Goal: Information Seeking & Learning: Find specific fact

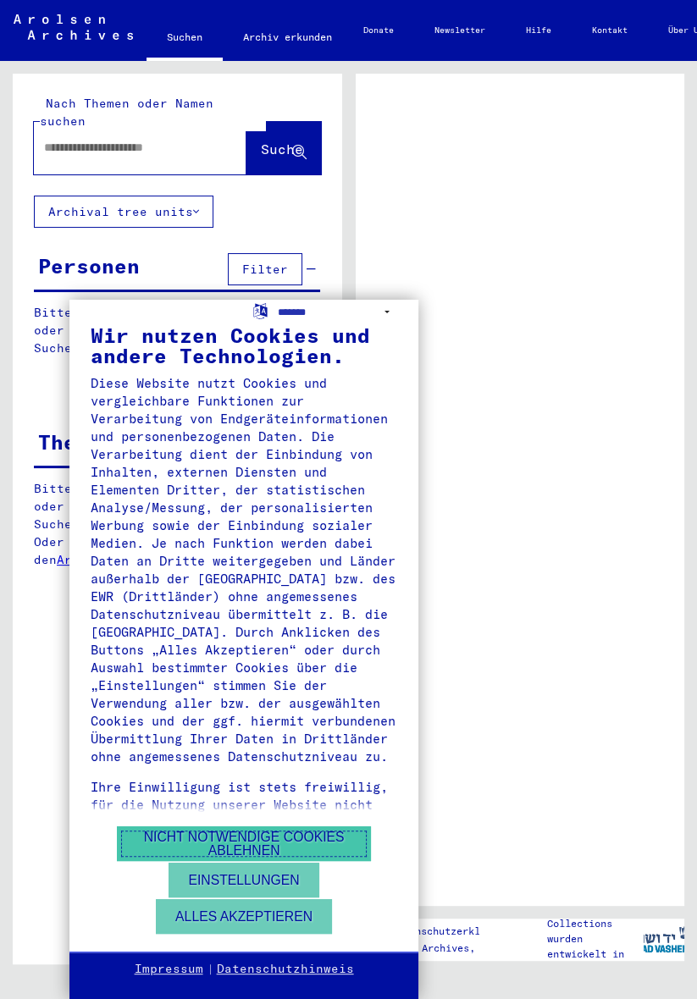
click at [295, 843] on button "Nicht notwendige Cookies ablehnen" at bounding box center [244, 843] width 254 height 35
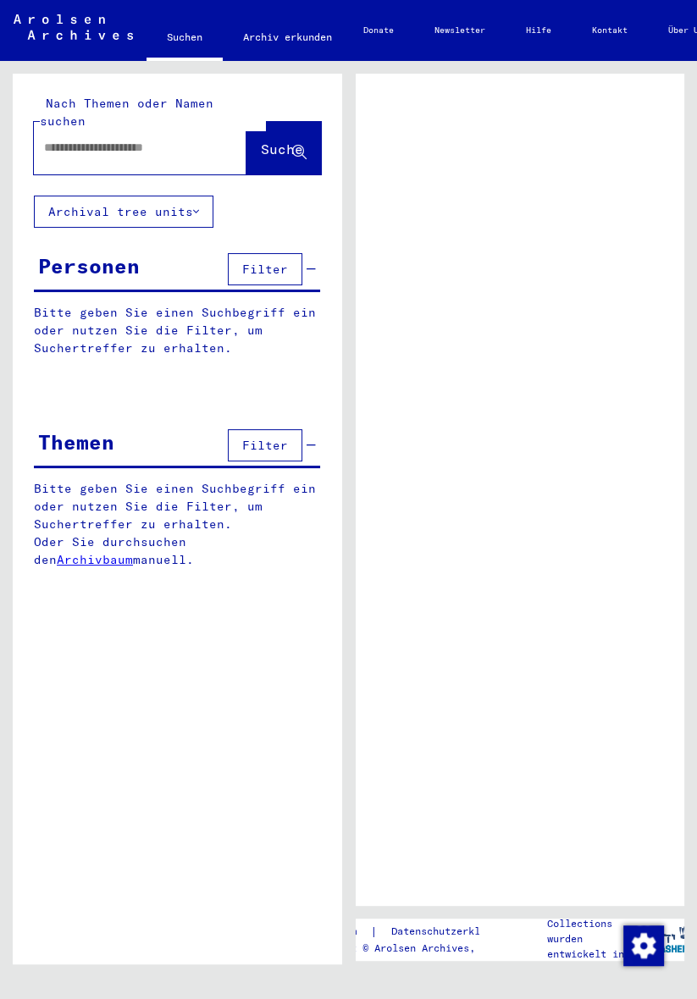
click at [282, 262] on span "Filter" at bounding box center [265, 269] width 46 height 15
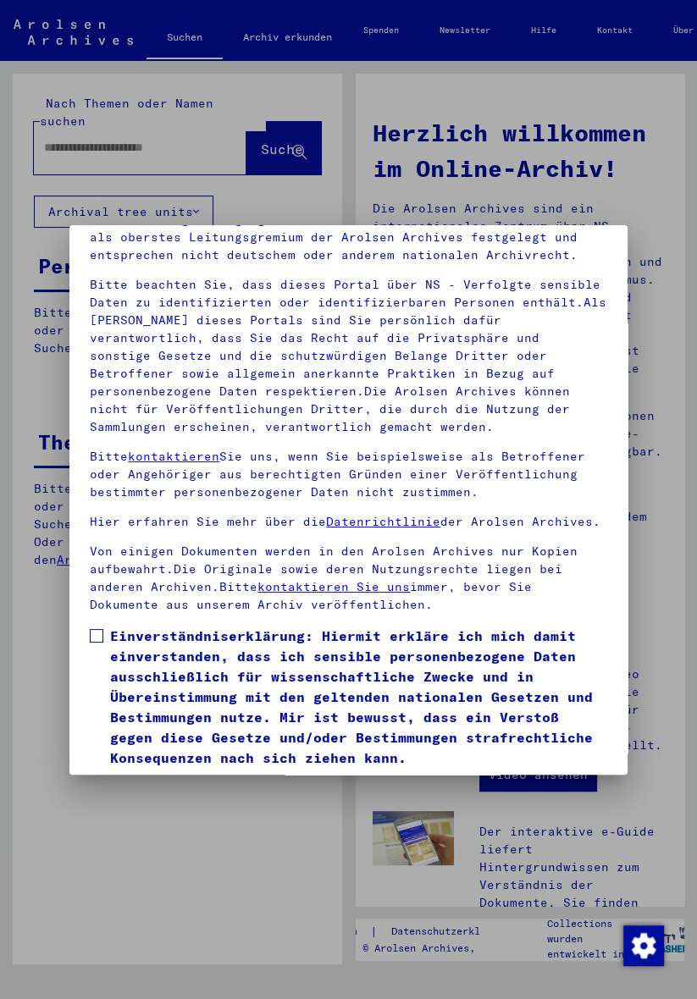
scroll to position [170, 0]
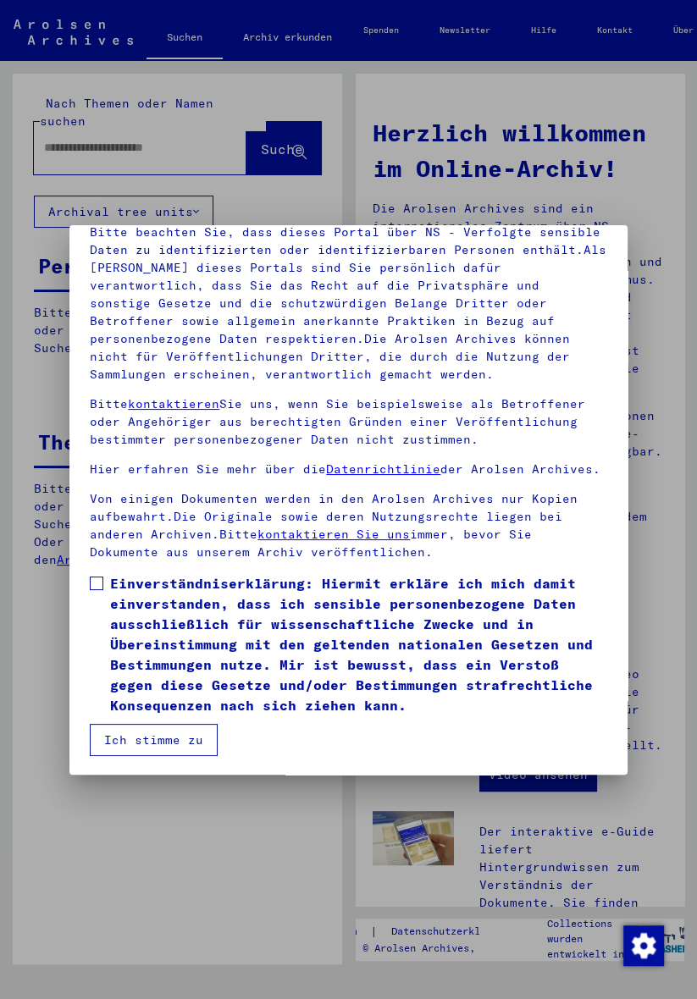
click at [100, 583] on span at bounding box center [97, 584] width 14 height 14
click at [197, 742] on button "Ich stimme zu" at bounding box center [154, 740] width 128 height 32
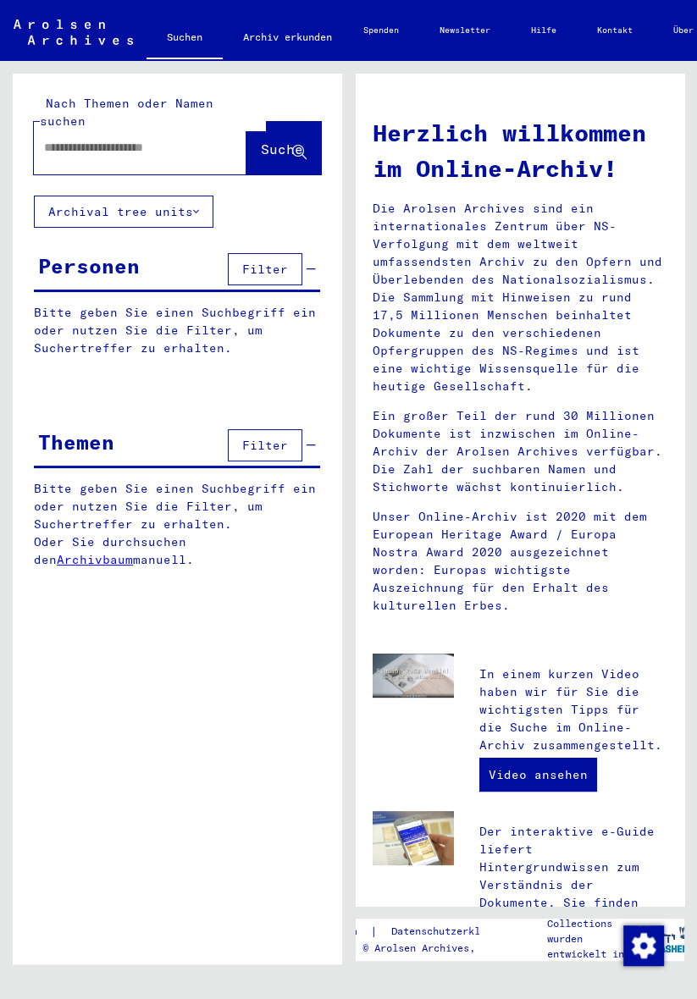
click at [168, 139] on input "text" at bounding box center [120, 148] width 152 height 18
type input "**********"
click at [285, 141] on span "Suche" at bounding box center [282, 149] width 42 height 17
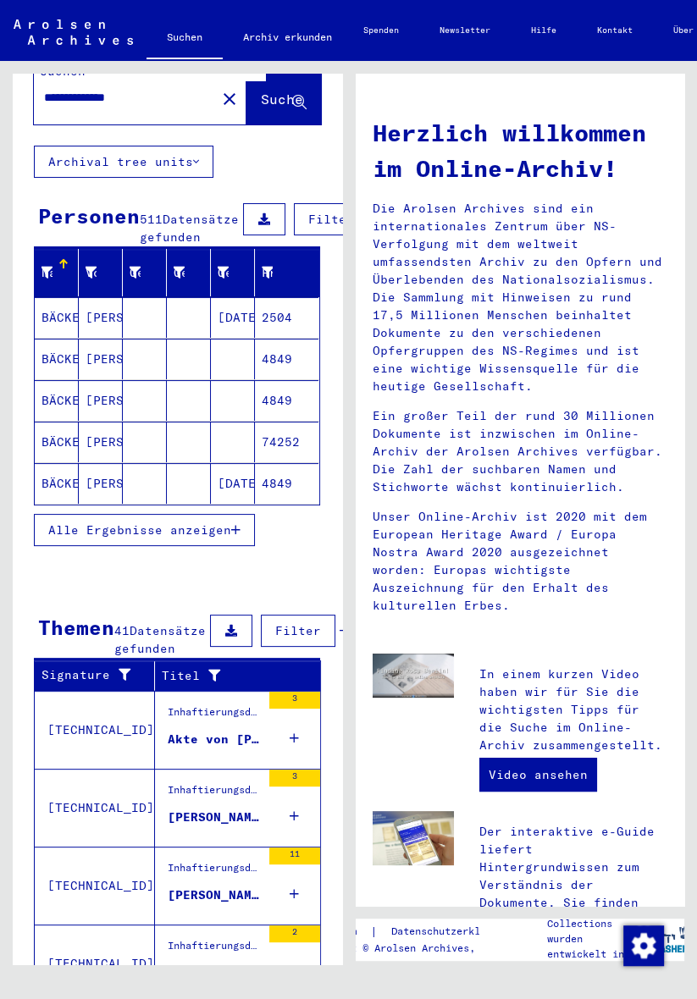
scroll to position [102, 0]
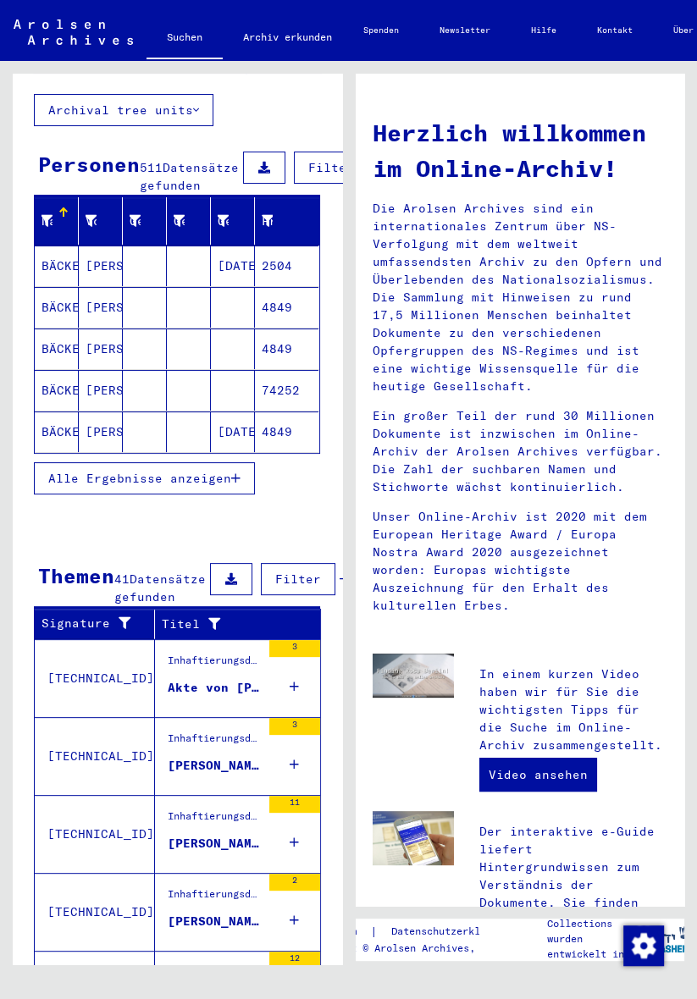
click at [194, 475] on span "Alle Ergebnisse anzeigen" at bounding box center [139, 478] width 183 height 15
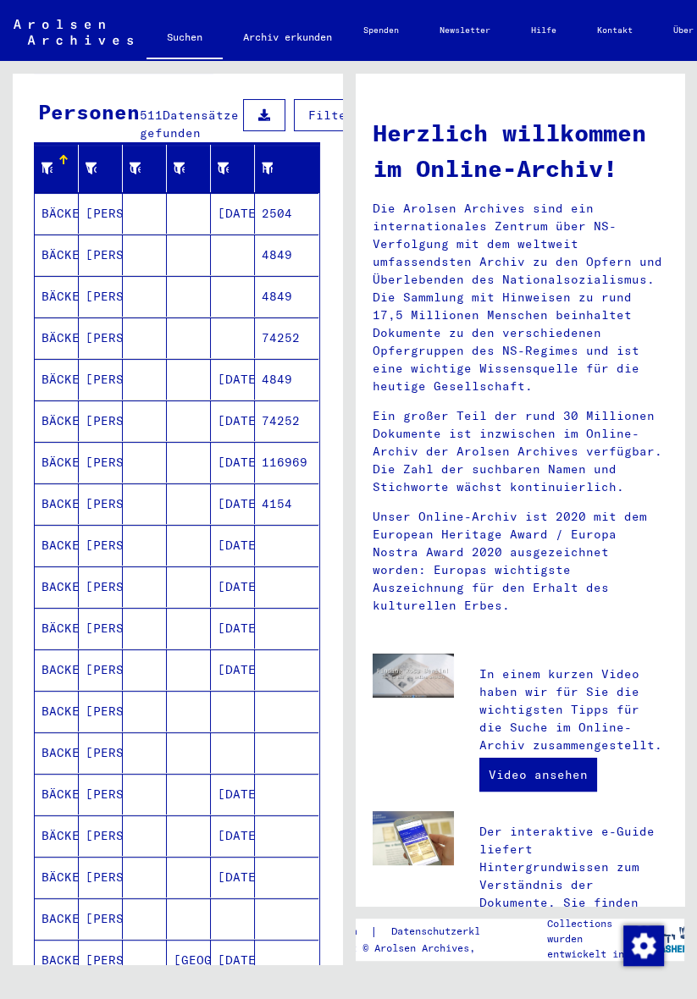
scroll to position [0, 0]
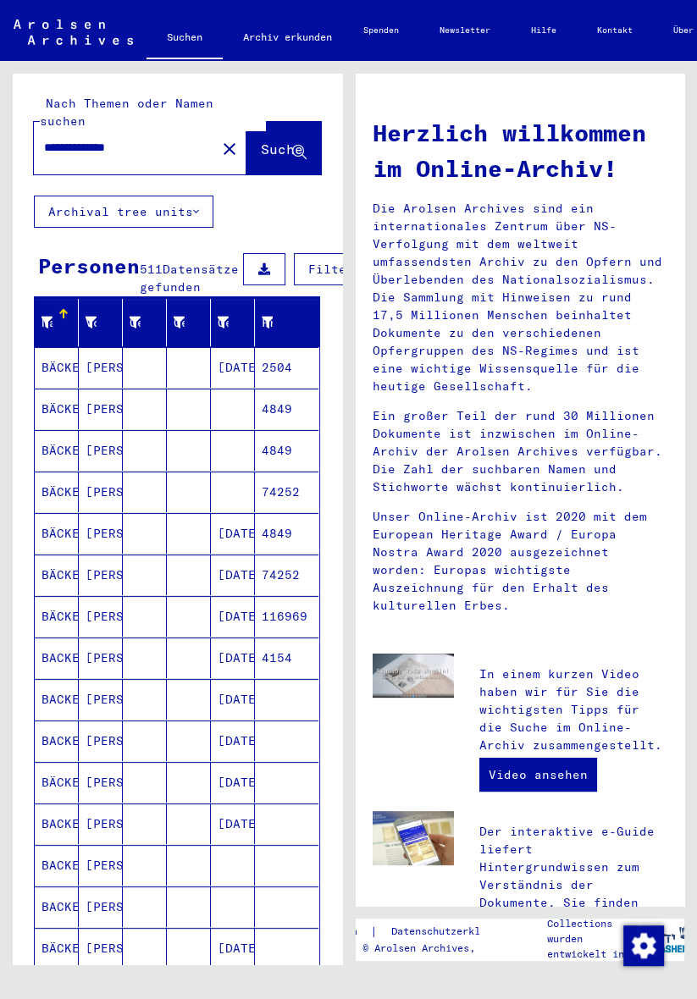
click at [306, 261] on button "Filter" at bounding box center [331, 269] width 74 height 32
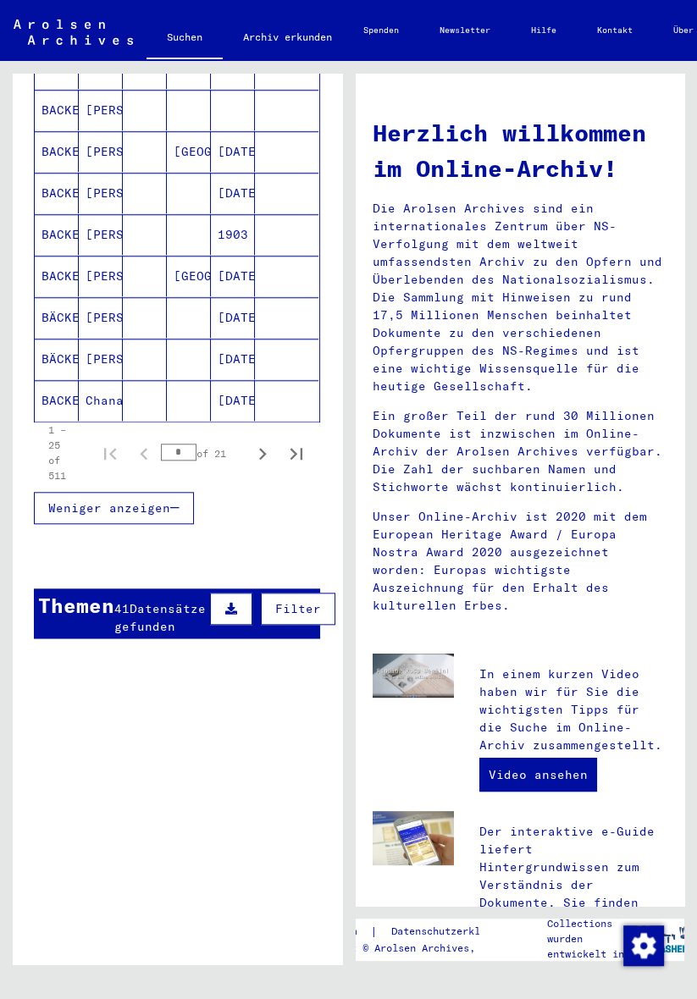
scroll to position [1161, 0]
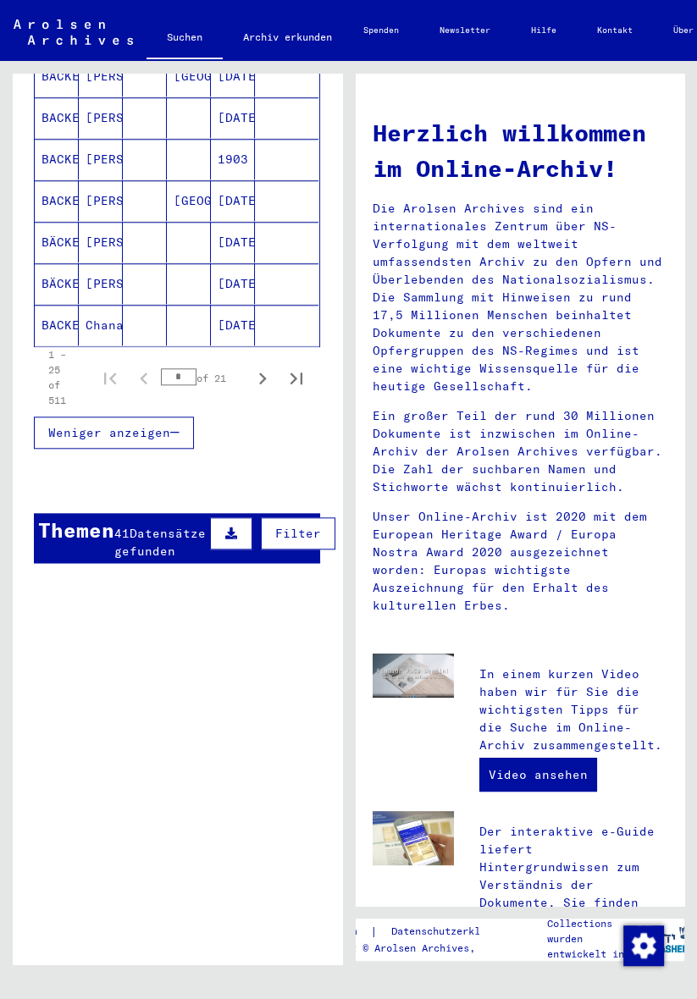
click at [264, 372] on icon "Next page" at bounding box center [263, 378] width 8 height 12
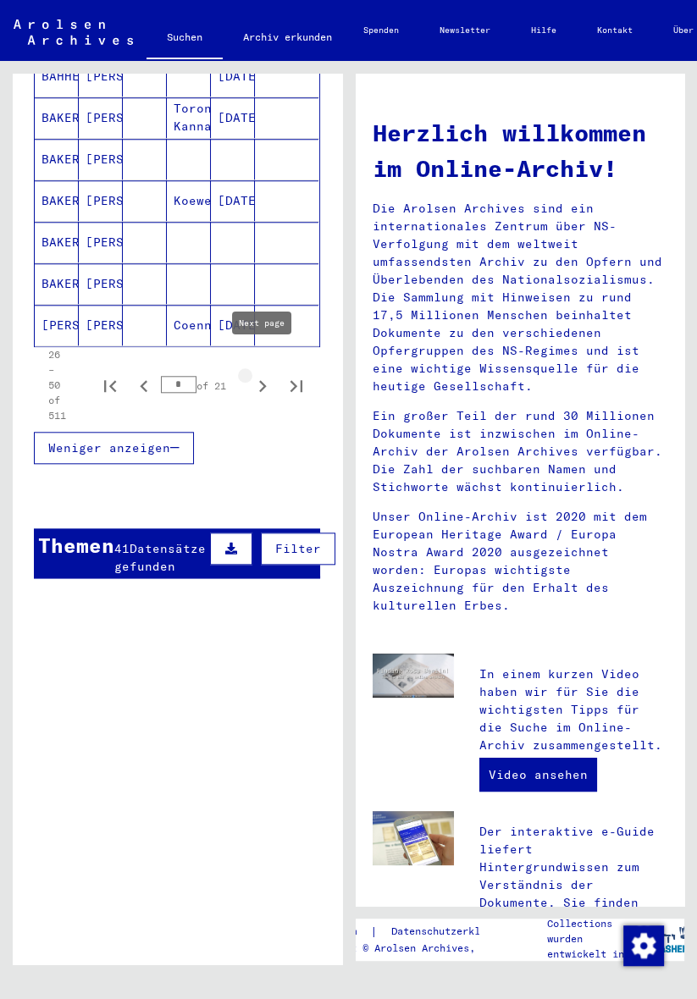
click at [262, 377] on icon "Next page" at bounding box center [263, 386] width 24 height 24
click at [268, 380] on icon "Next page" at bounding box center [263, 386] width 24 height 24
click at [268, 379] on icon "Next page" at bounding box center [263, 386] width 24 height 24
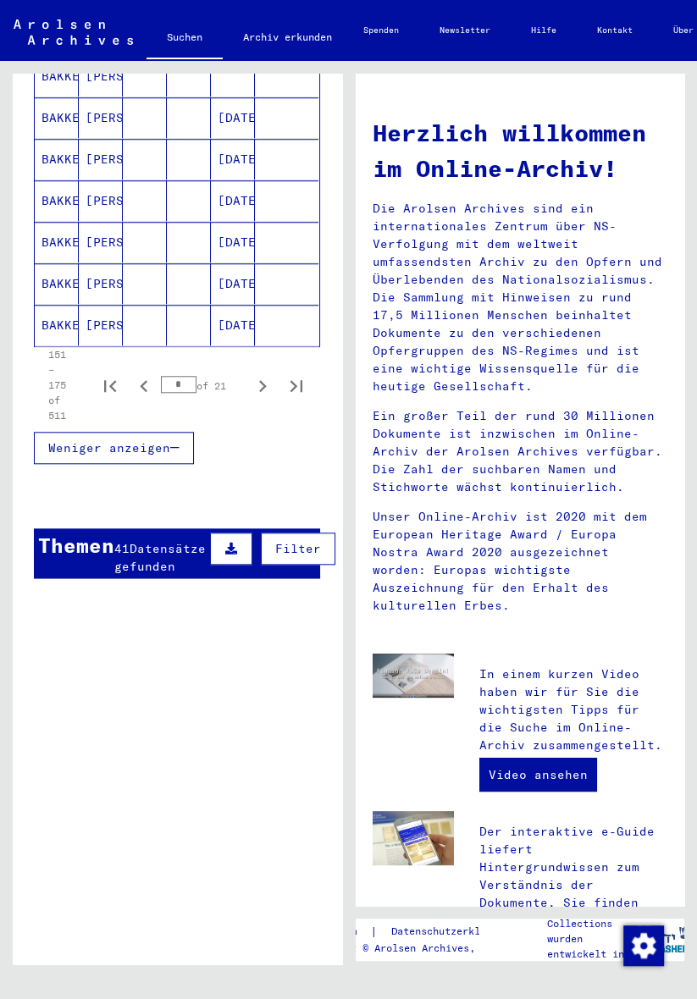
click at [269, 379] on icon "Next page" at bounding box center [263, 386] width 24 height 24
click at [274, 383] on button "Next page" at bounding box center [263, 385] width 34 height 34
click at [268, 374] on icon "Next page" at bounding box center [263, 386] width 24 height 24
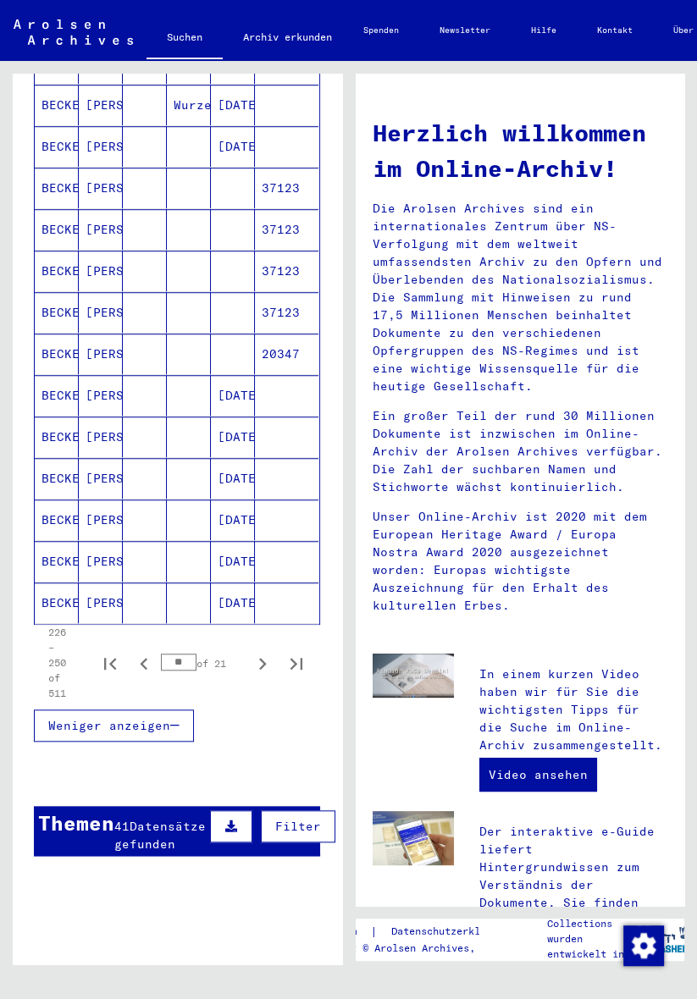
scroll to position [895, 0]
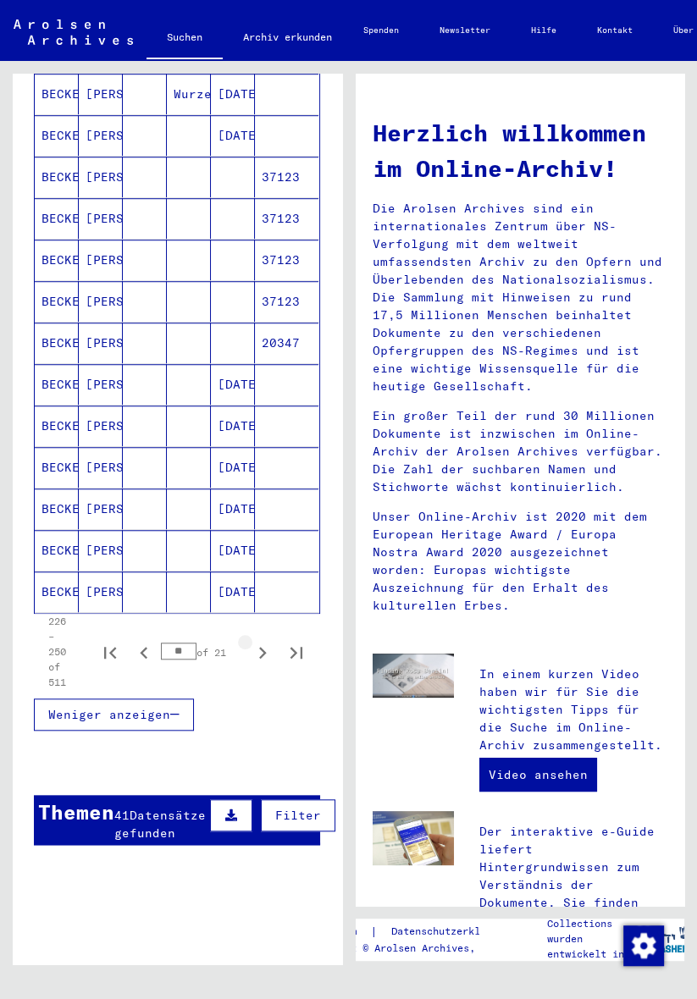
click at [262, 641] on icon "Next page" at bounding box center [263, 653] width 24 height 24
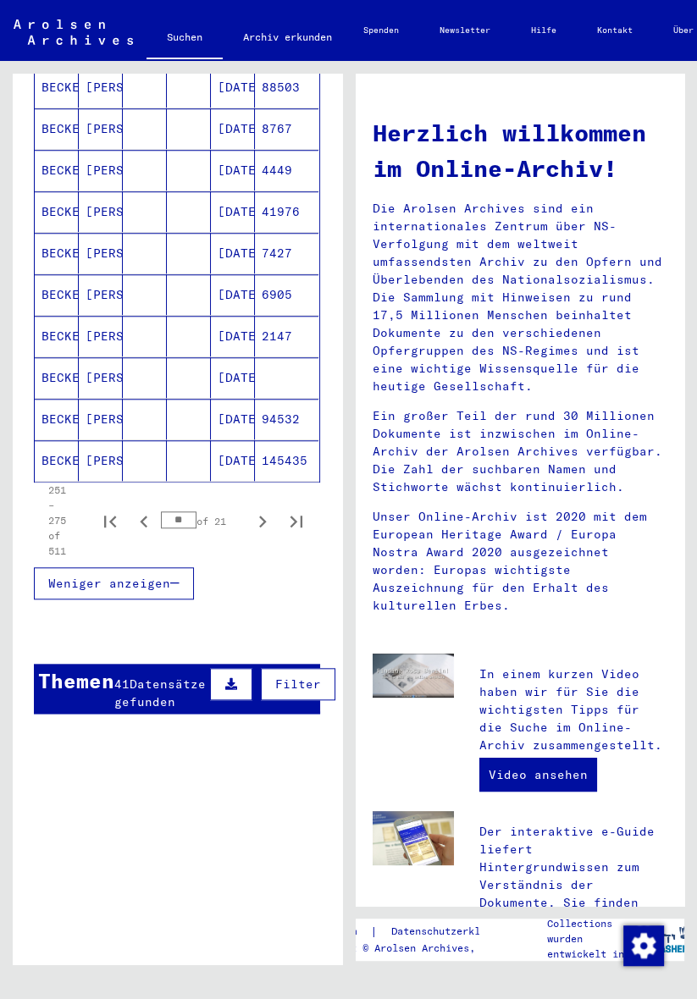
scroll to position [1027, 0]
click at [270, 516] on icon "Next page" at bounding box center [263, 521] width 24 height 24
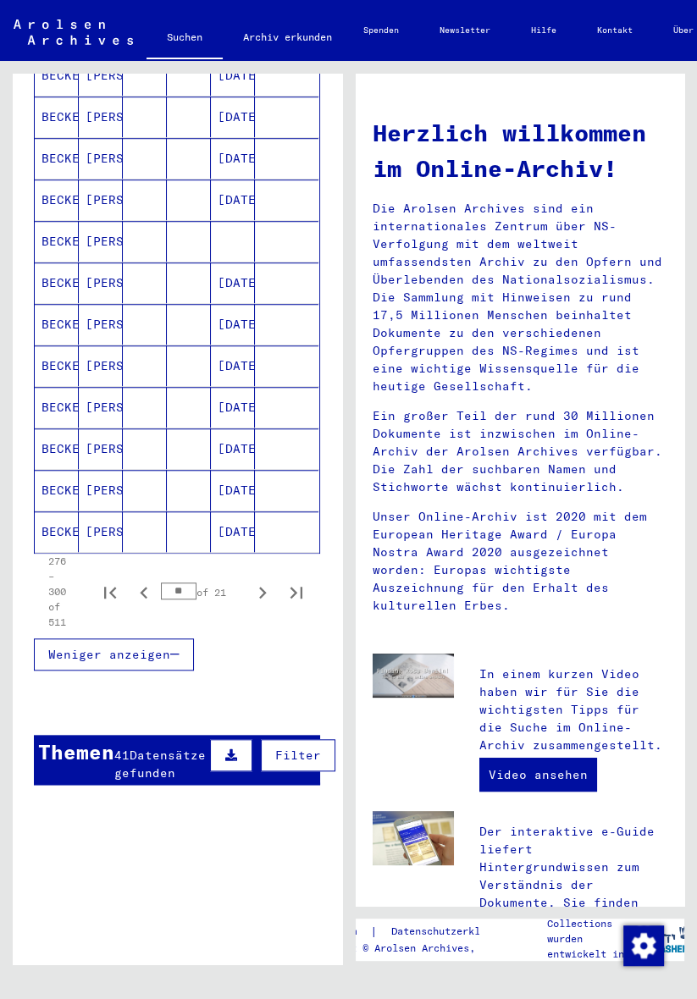
scroll to position [959, 0]
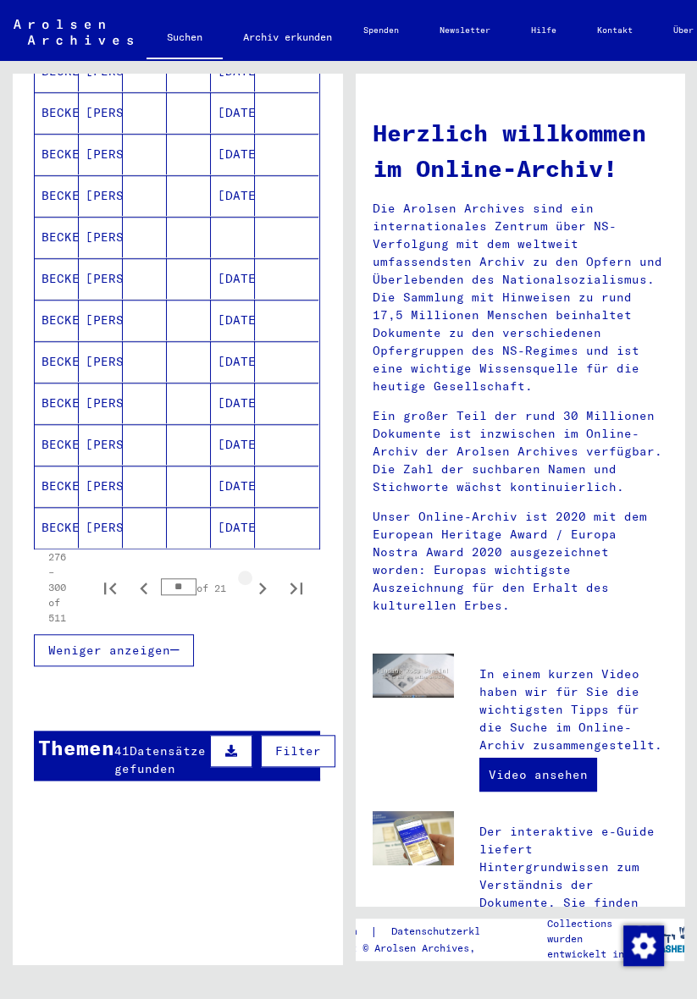
click at [268, 578] on icon "Next page" at bounding box center [263, 589] width 24 height 24
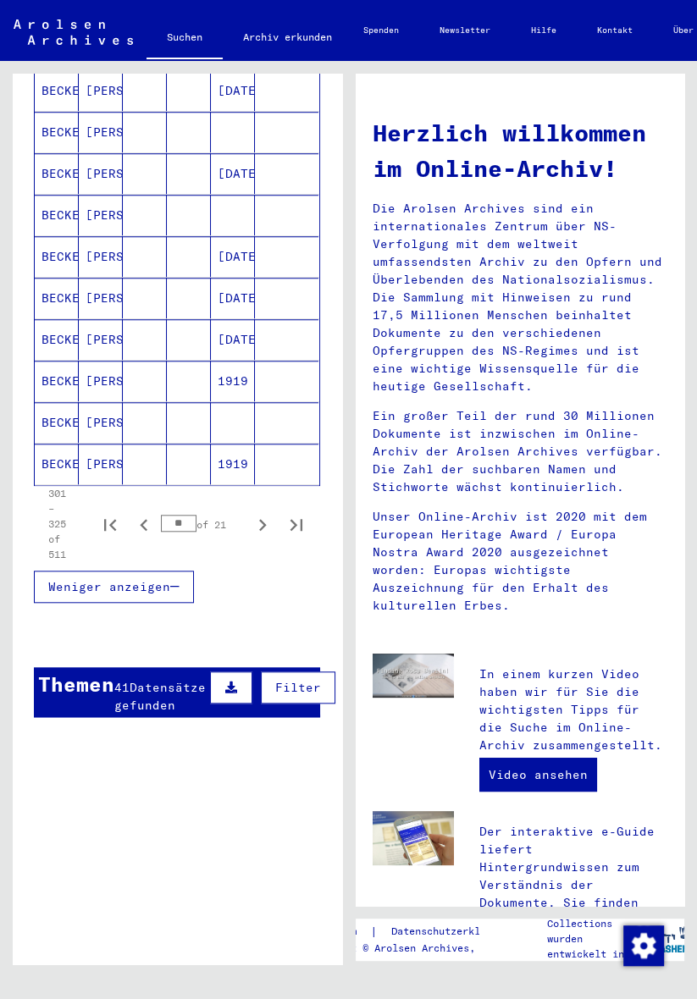
scroll to position [1026, 0]
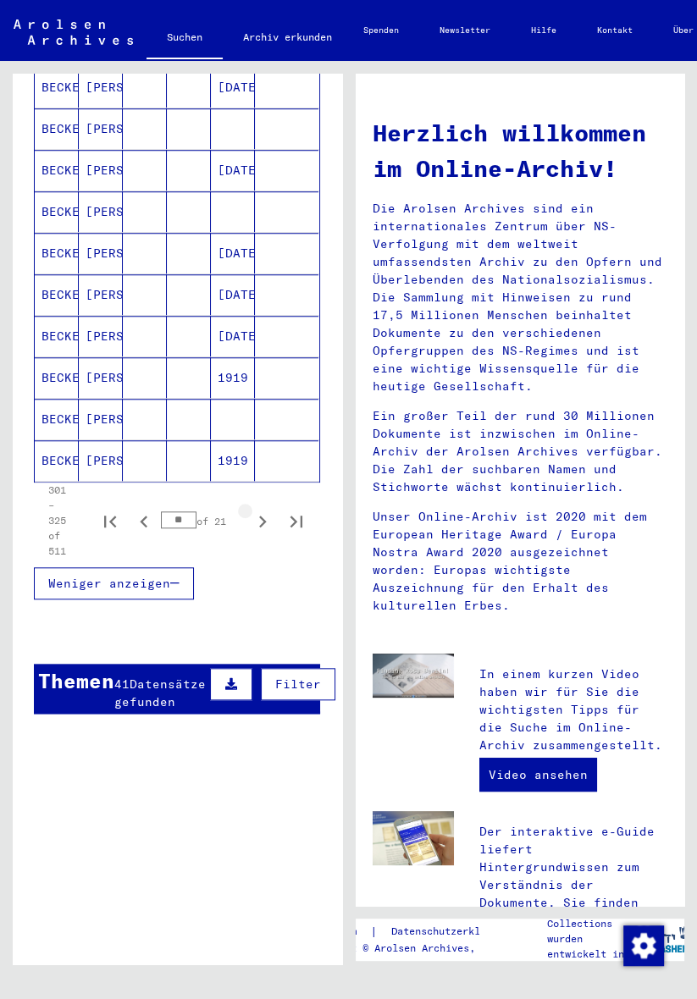
click at [267, 510] on icon "Next page" at bounding box center [263, 522] width 24 height 24
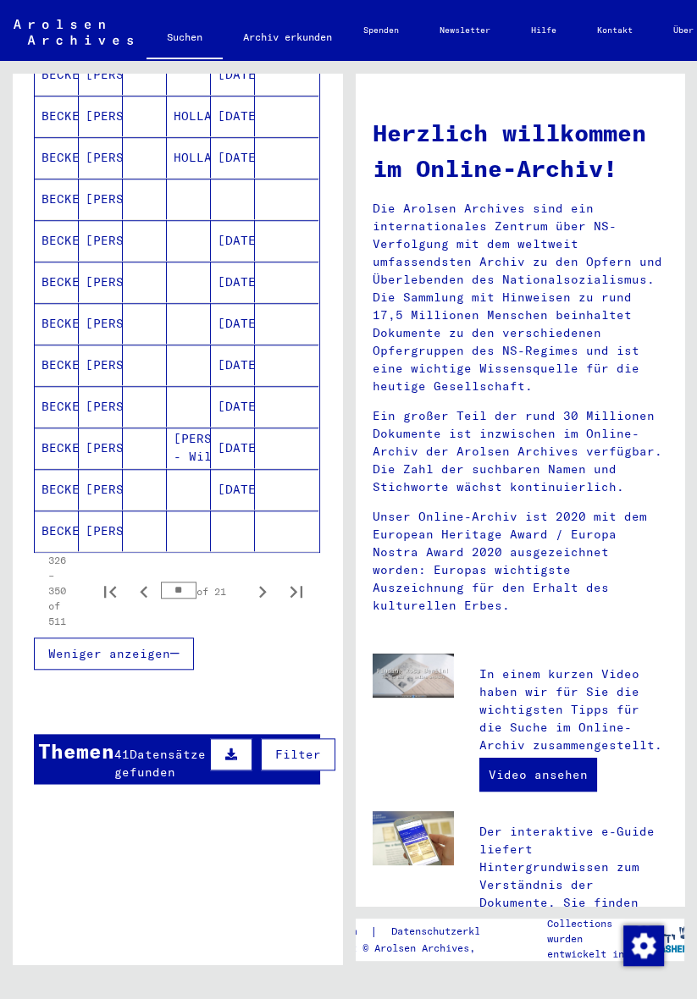
scroll to position [956, 0]
click at [269, 580] on icon "Next page" at bounding box center [263, 592] width 24 height 24
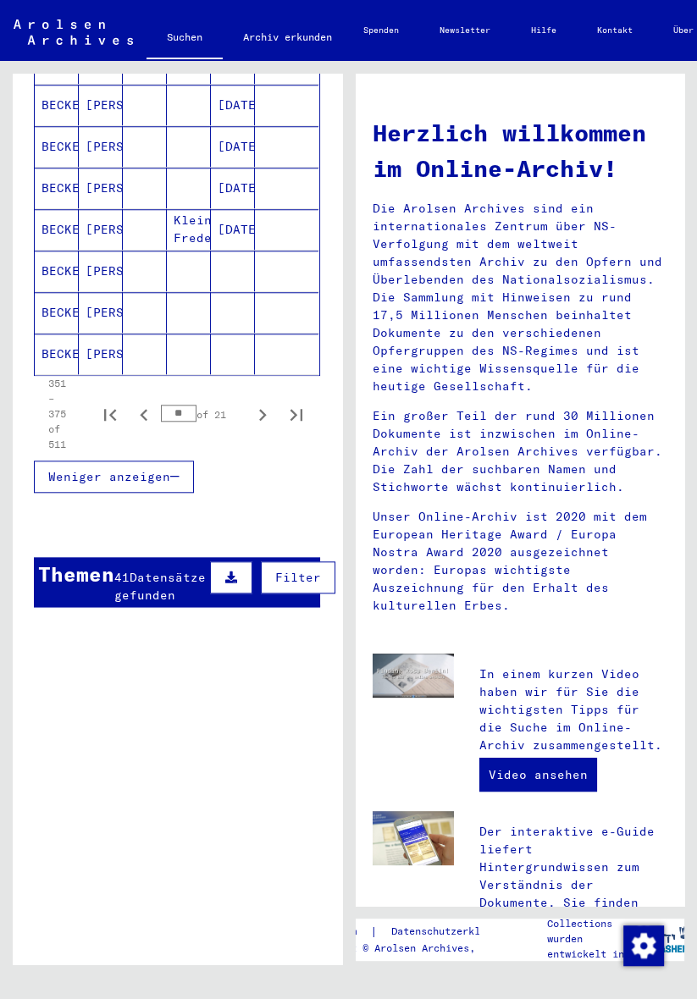
scroll to position [1177, 0]
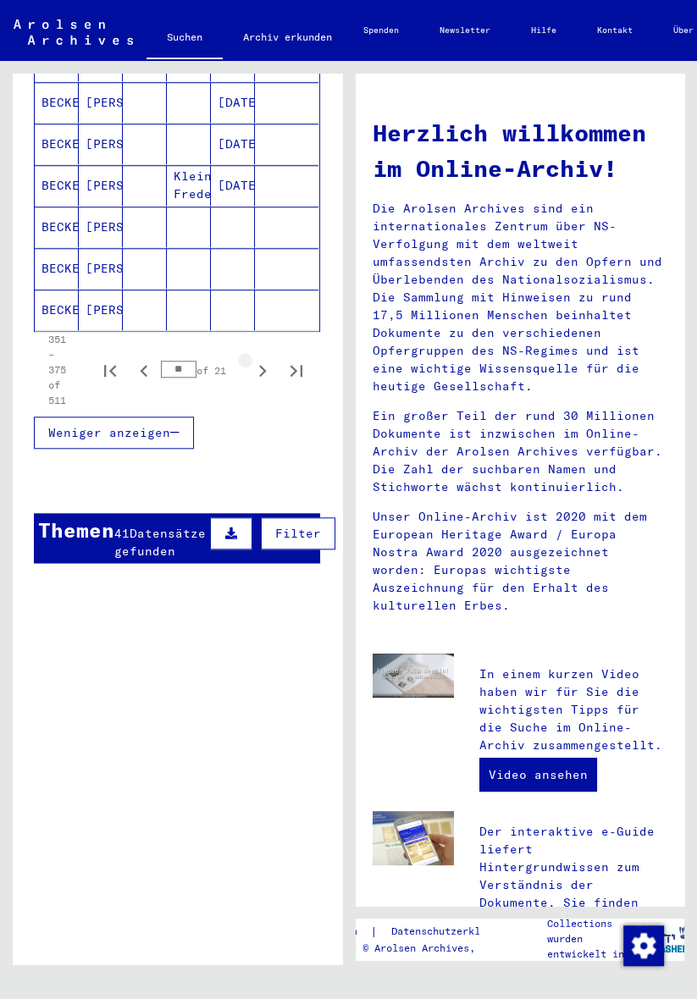
click at [268, 361] on icon "Next page" at bounding box center [263, 371] width 24 height 24
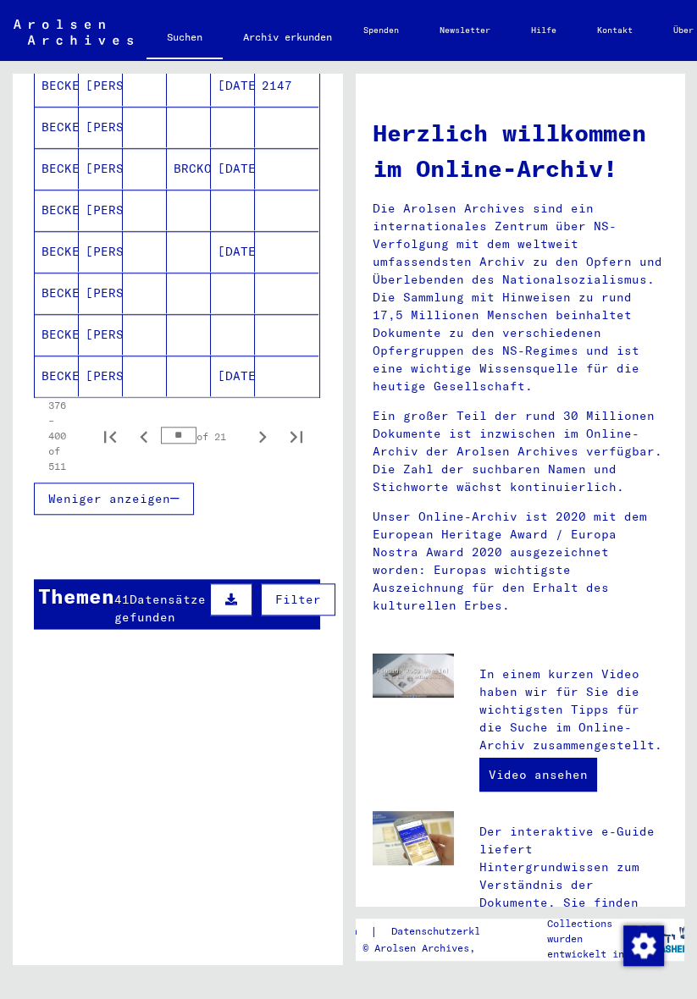
scroll to position [1112, 0]
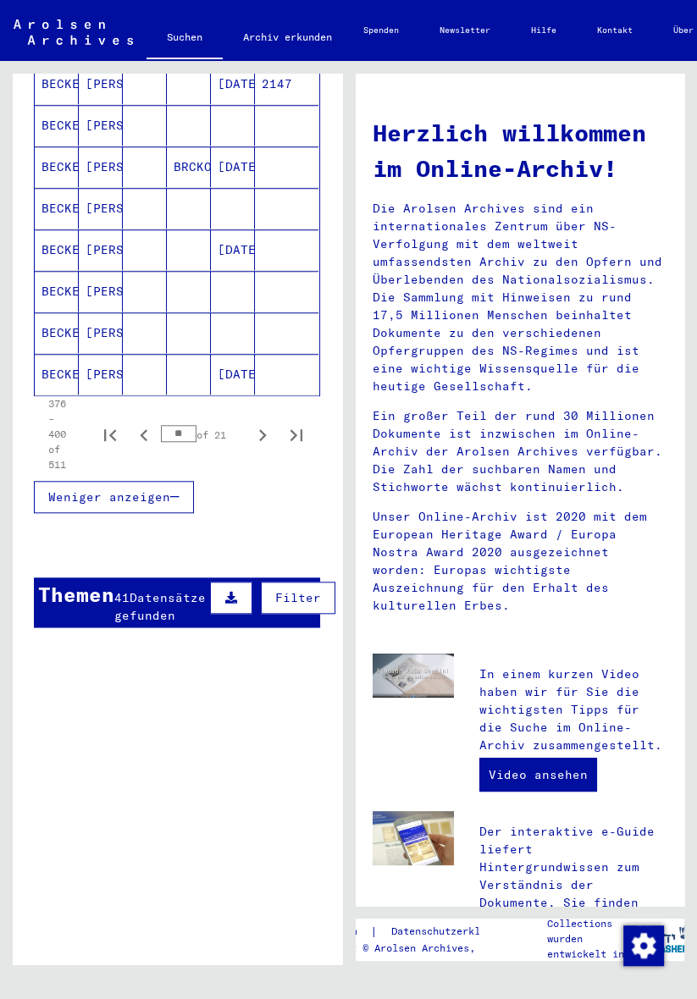
click at [271, 424] on icon "Next page" at bounding box center [263, 435] width 24 height 24
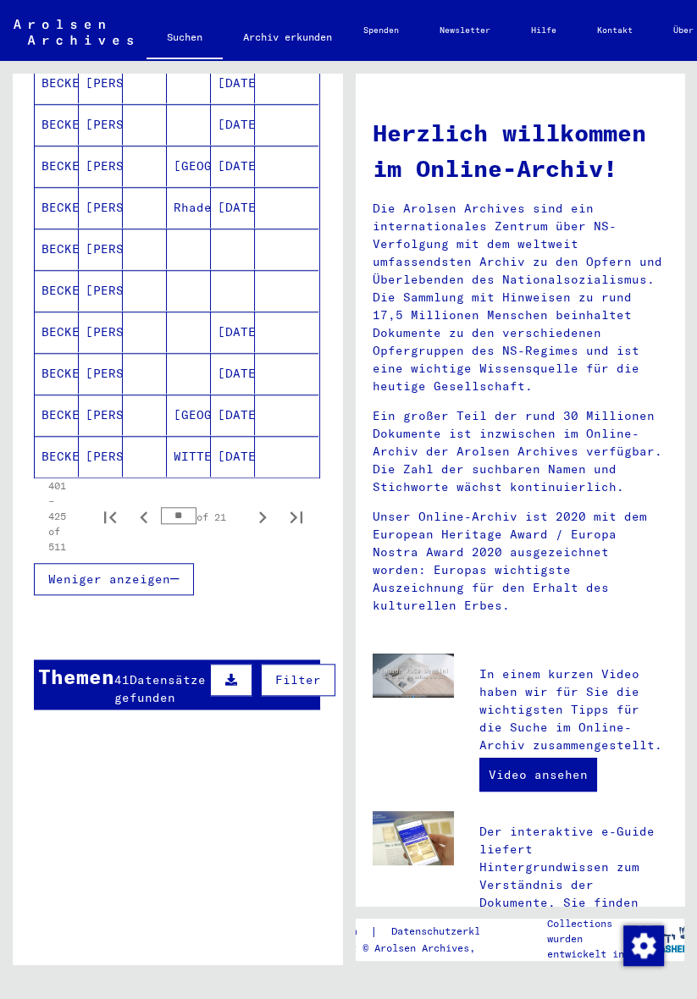
scroll to position [1033, 0]
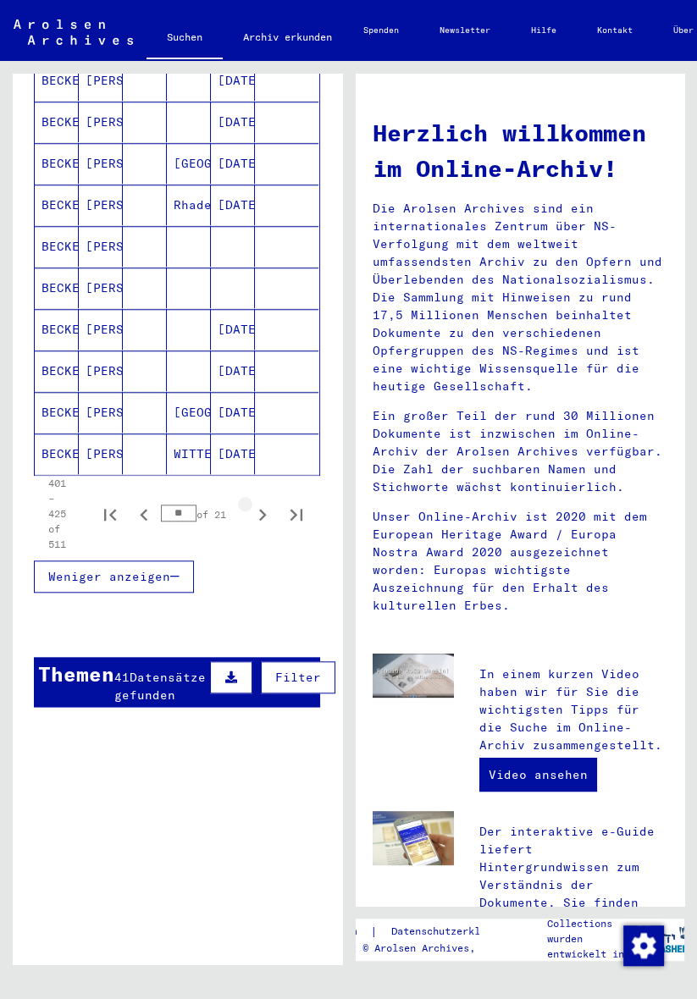
click at [269, 503] on icon "Next page" at bounding box center [263, 515] width 24 height 24
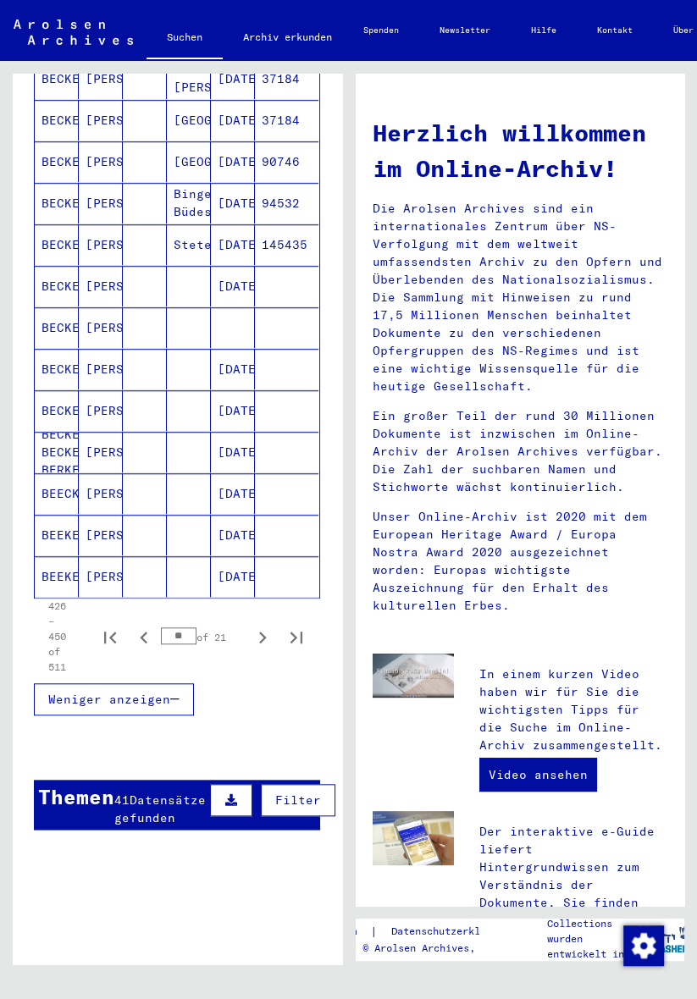
scroll to position [912, 0]
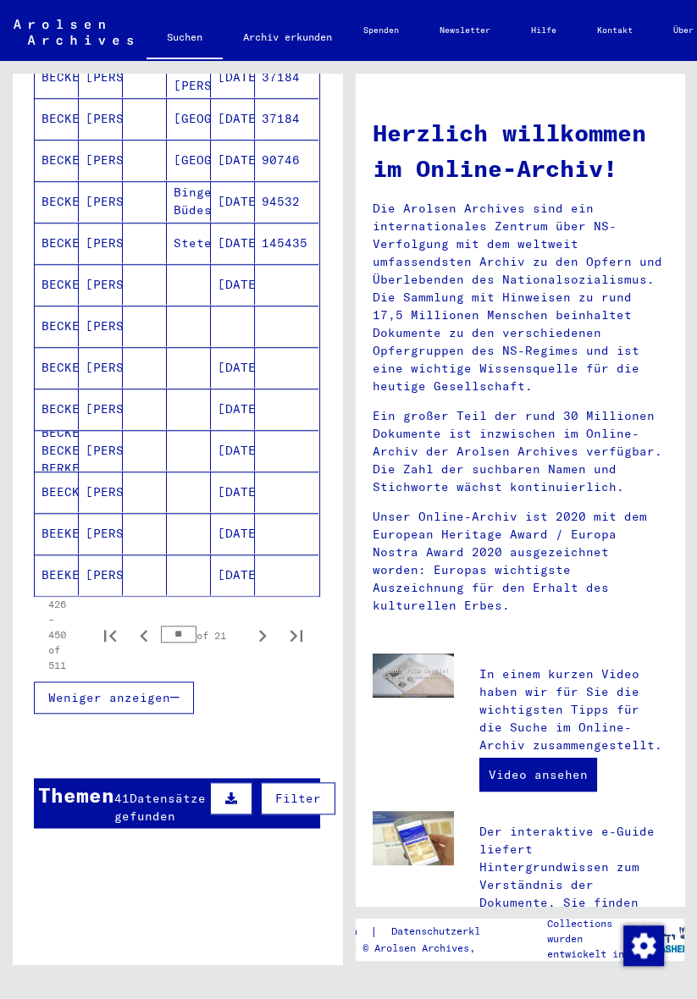
click at [271, 627] on icon "Next page" at bounding box center [263, 636] width 24 height 24
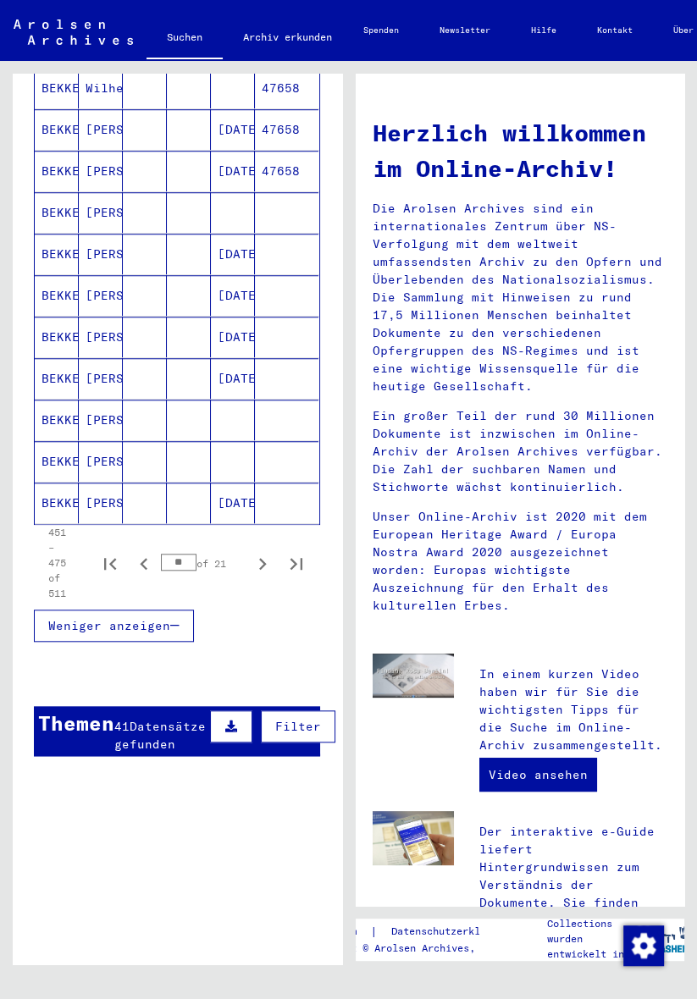
scroll to position [985, 0]
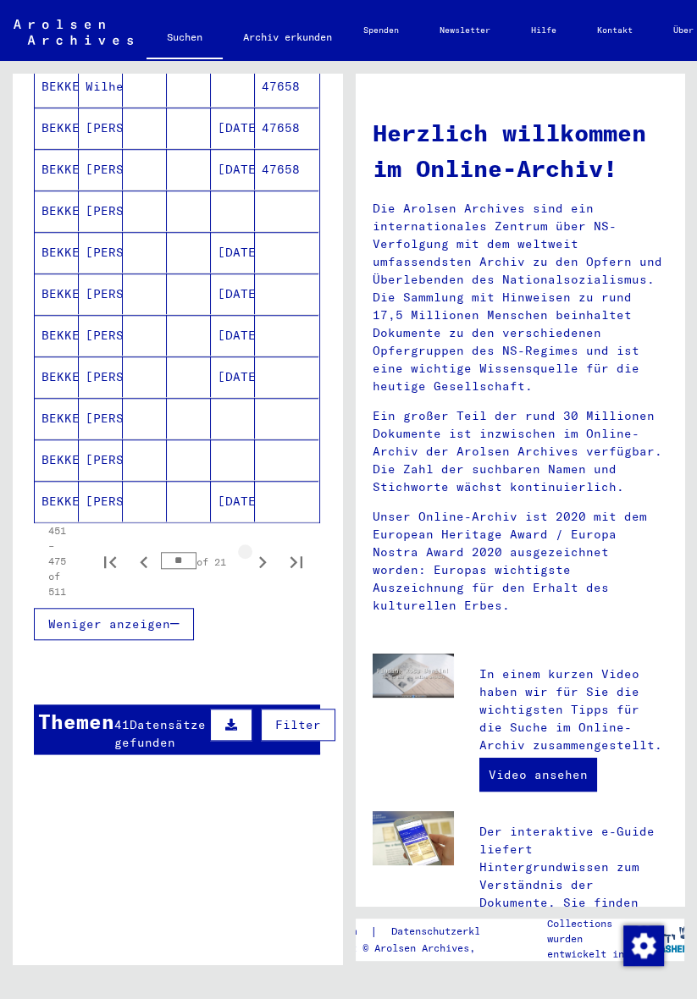
click at [273, 550] on icon "Next page" at bounding box center [263, 562] width 24 height 24
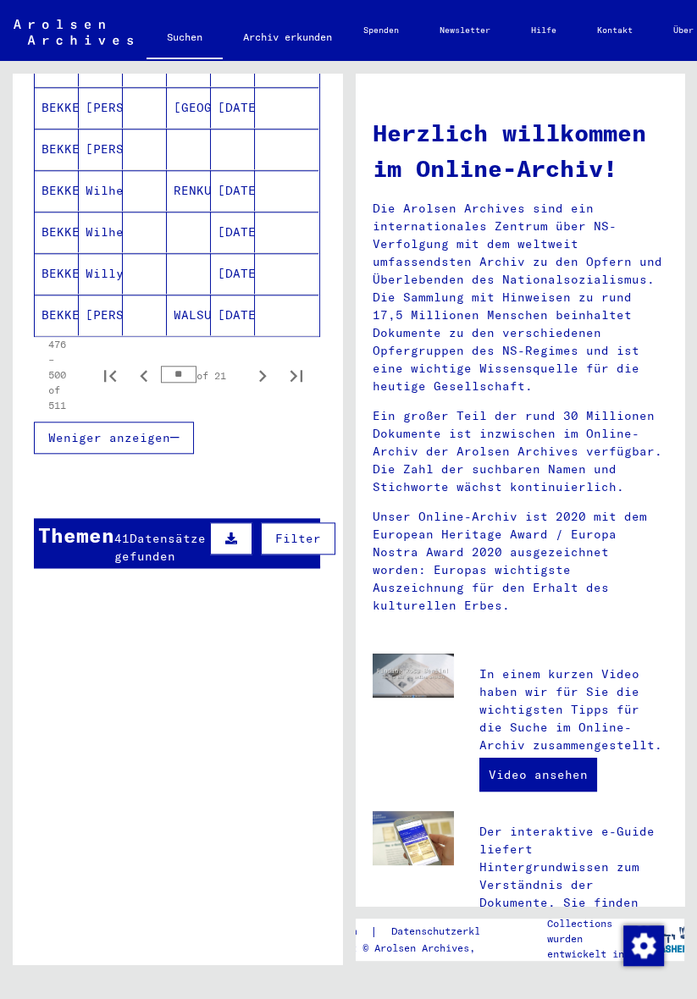
click at [271, 364] on icon "Next page" at bounding box center [263, 376] width 24 height 24
type input "**"
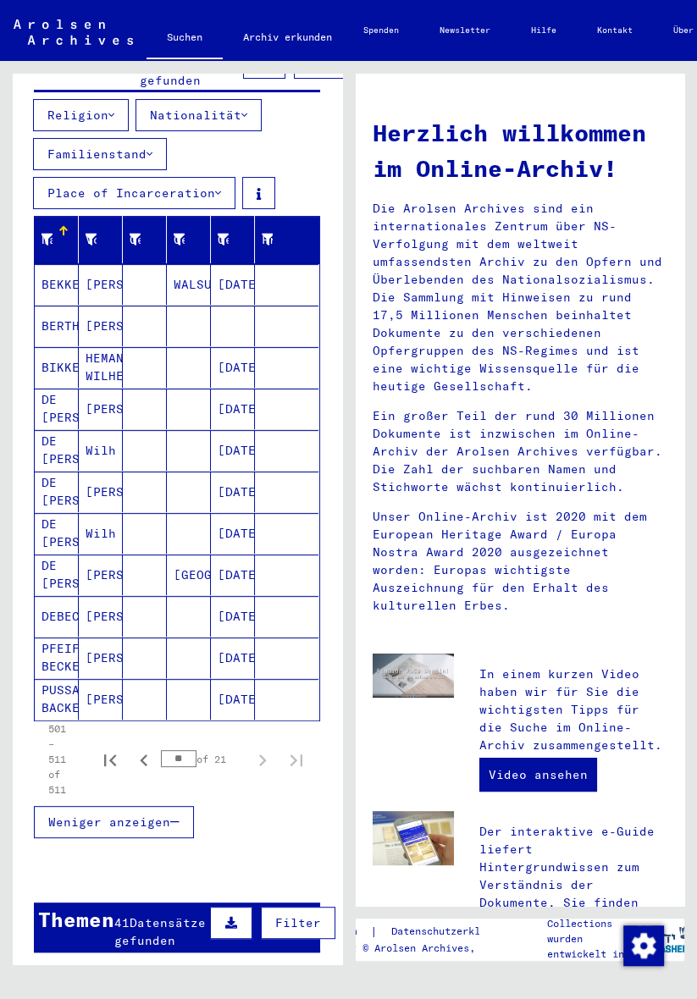
scroll to position [0, 0]
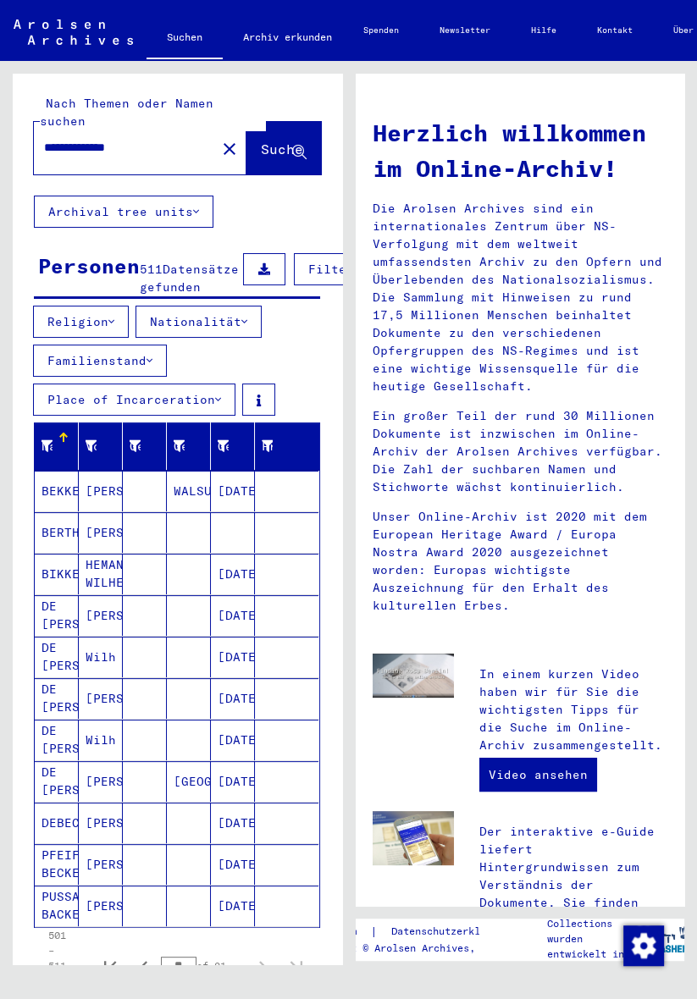
click at [210, 196] on button "Archival tree units" at bounding box center [123, 212] width 179 height 32
